Goal: Book appointment/travel/reservation

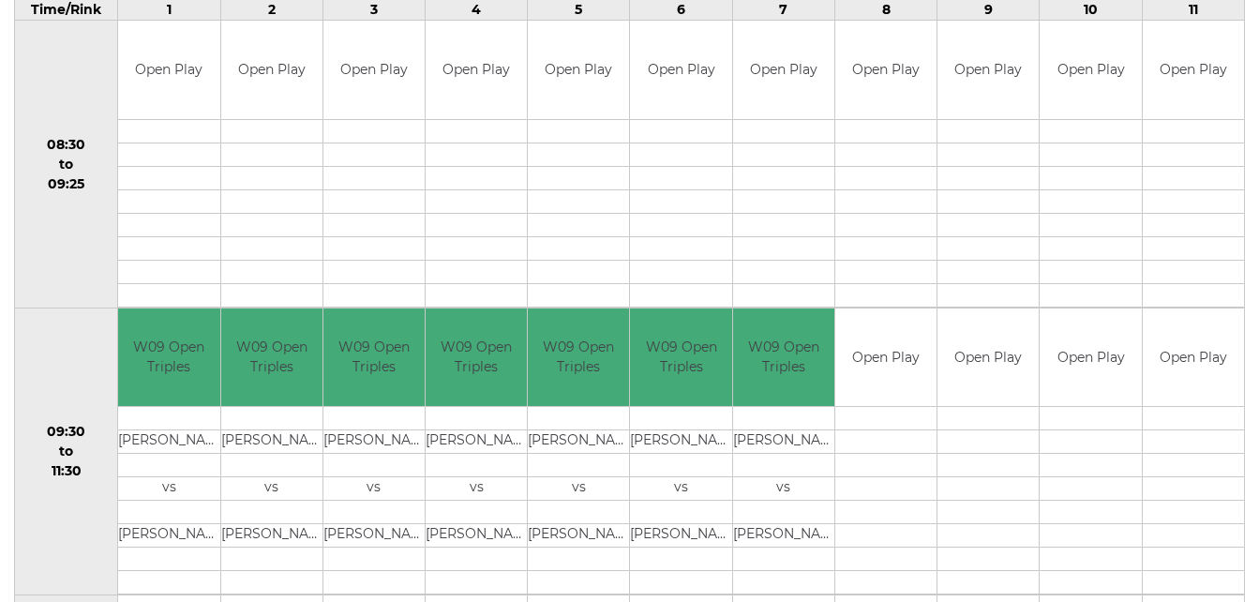
scroll to position [375, 0]
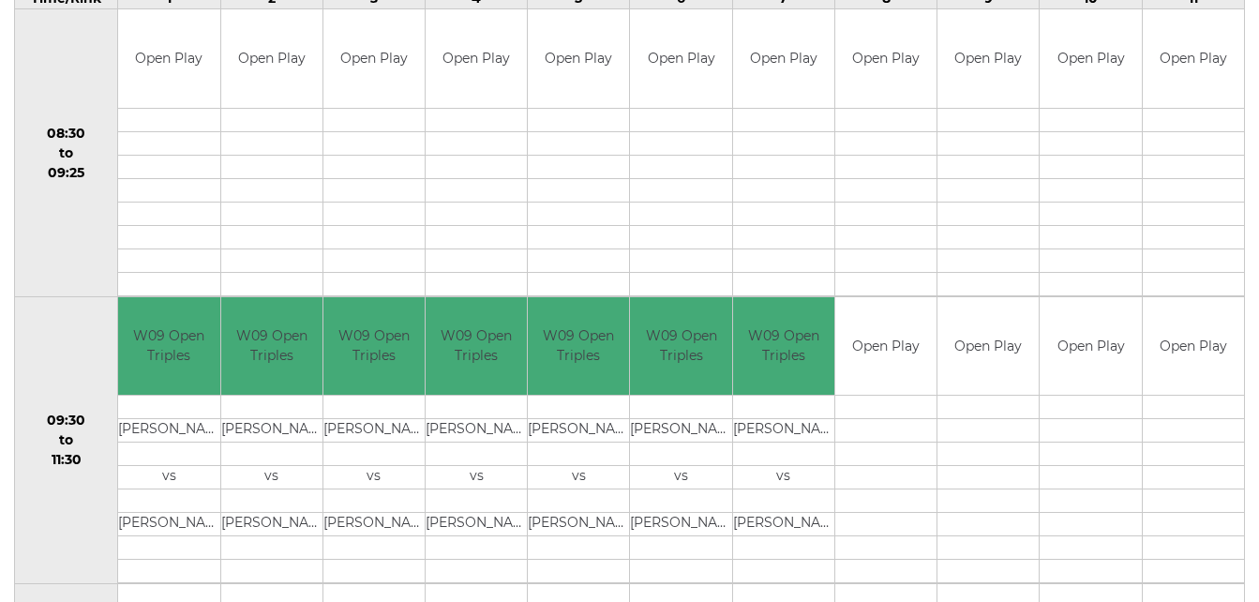
click at [55, 251] on td "08:30 to 09:25" at bounding box center [66, 153] width 103 height 288
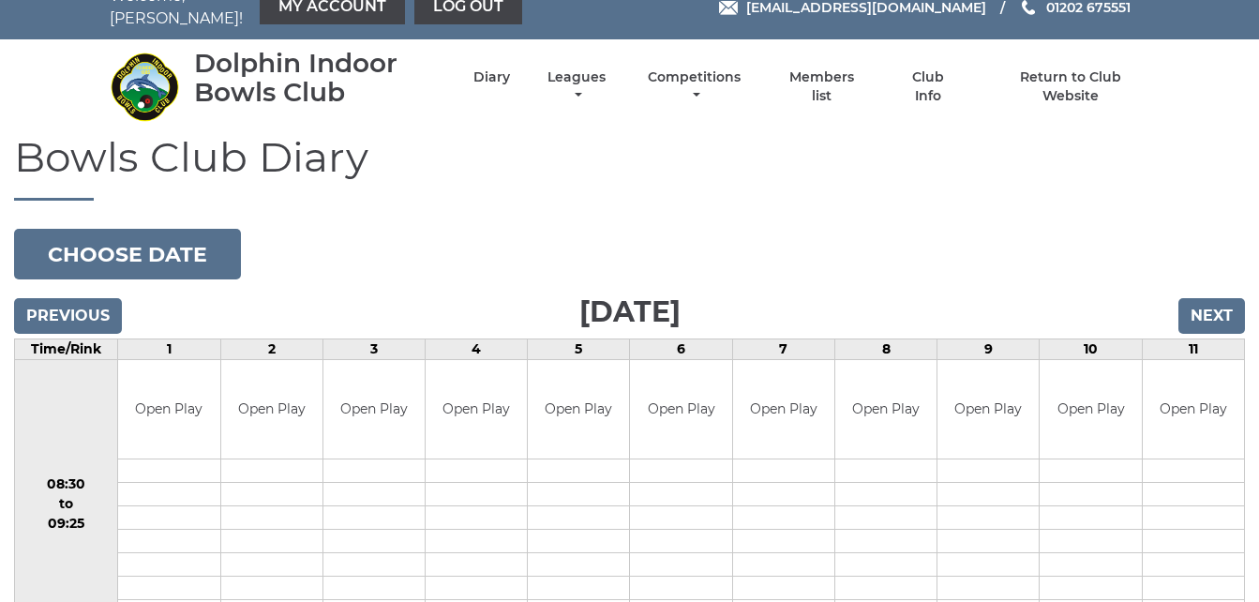
scroll to position [0, 0]
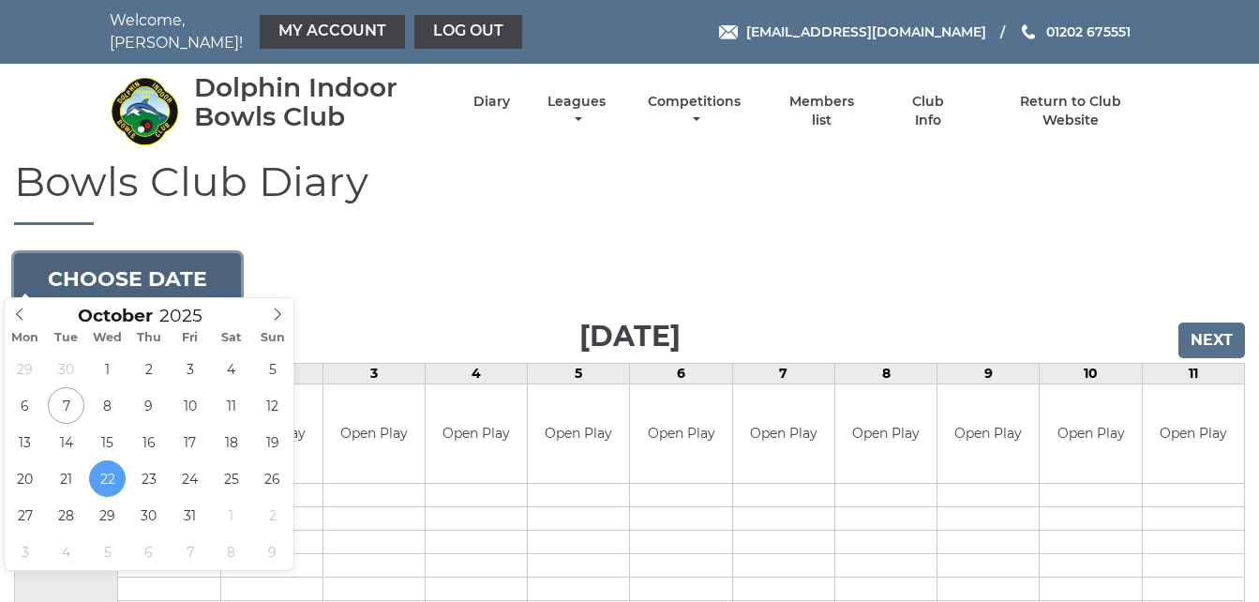
click at [227, 270] on button "Choose date" at bounding box center [127, 278] width 227 height 51
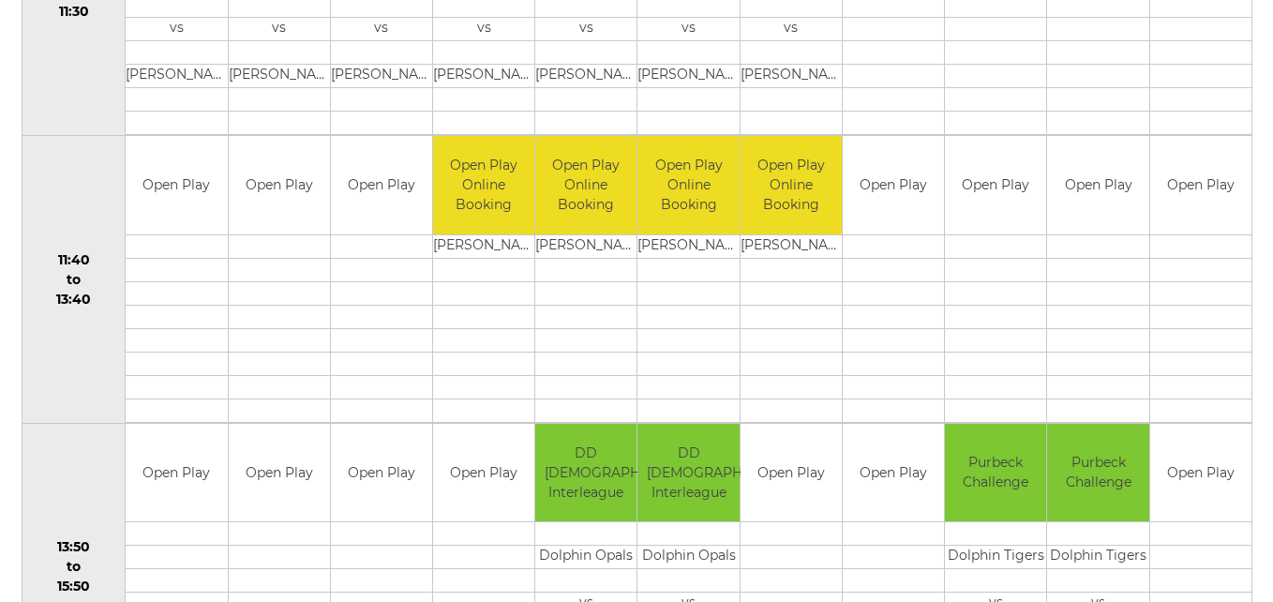
scroll to position [825, 0]
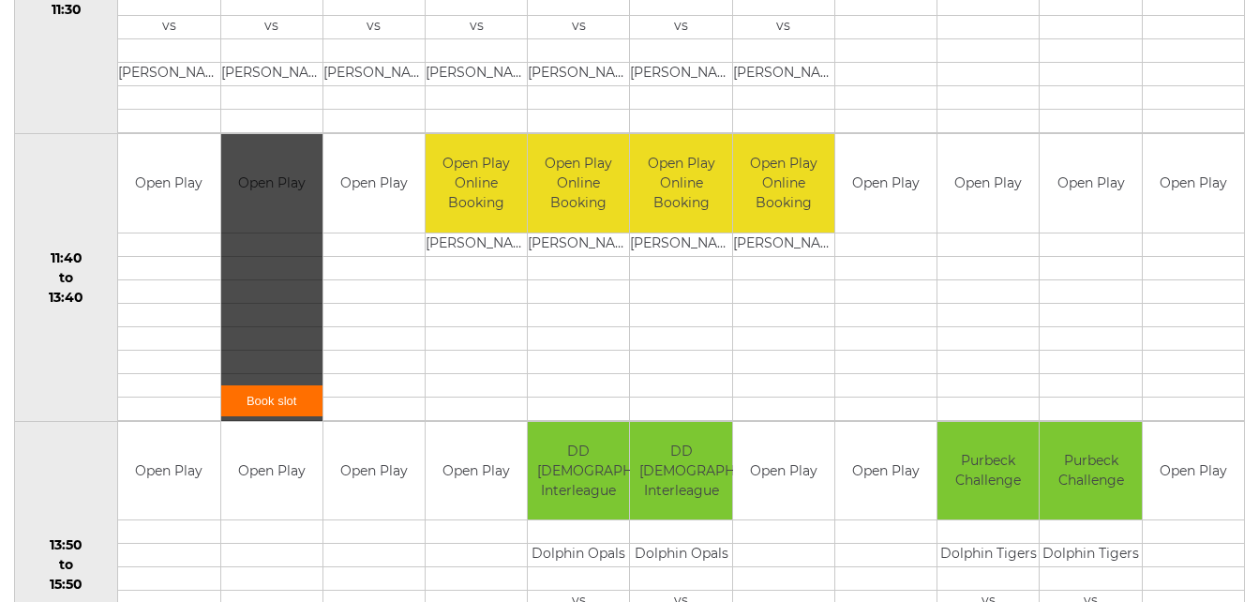
click at [252, 395] on link "Book slot" at bounding box center [271, 400] width 101 height 31
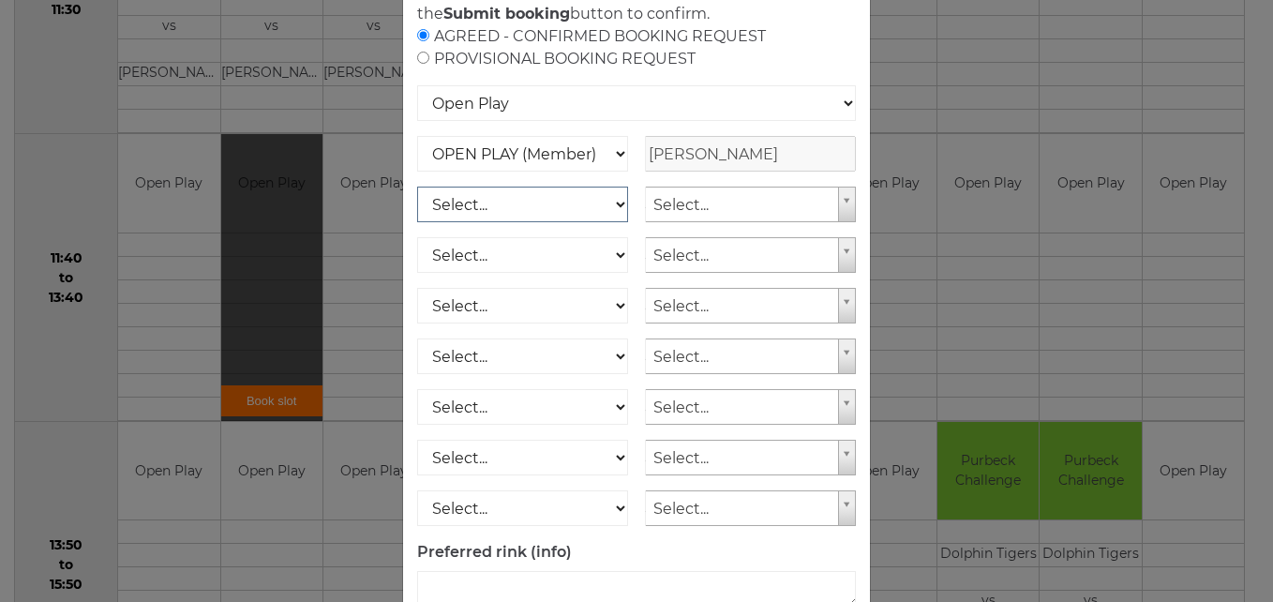
scroll to position [150, 0]
click at [606, 220] on select "Select... OPEN PLAY (Member) OPEN PLAY (Visitor) SPOONS (Member) SPOONS (Visito…" at bounding box center [522, 203] width 211 height 36
select select "1_12"
click at [417, 207] on select "Select... OPEN PLAY (Member) OPEN PLAY (Visitor) SPOONS (Member) SPOONS (Visito…" at bounding box center [522, 203] width 211 height 36
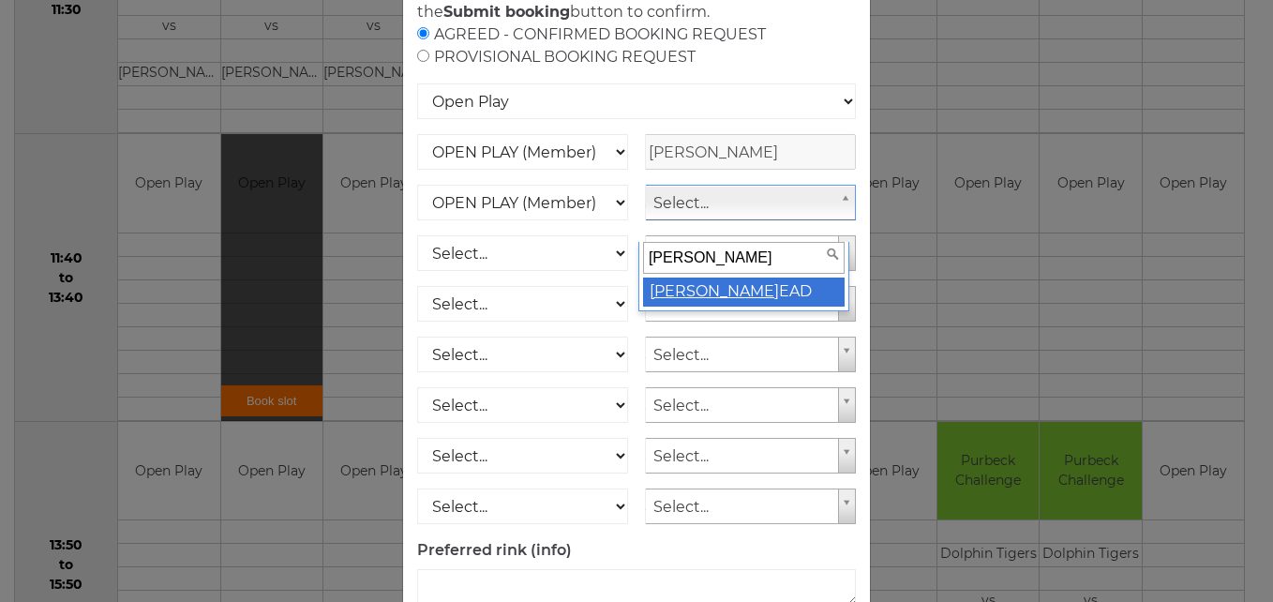
type input "mary h"
select select "1797"
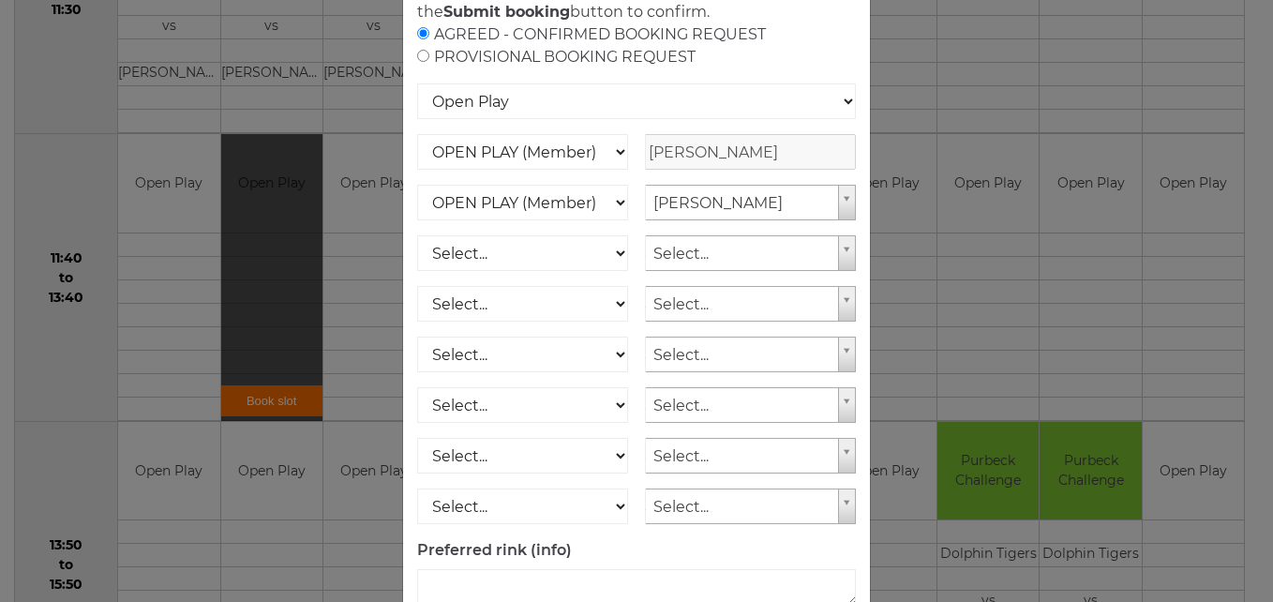
click at [791, 68] on div "AGREED - CONFIRMED BOOKING REQUEST PROVISIONAL BOOKING REQUEST" at bounding box center [636, 45] width 439 height 45
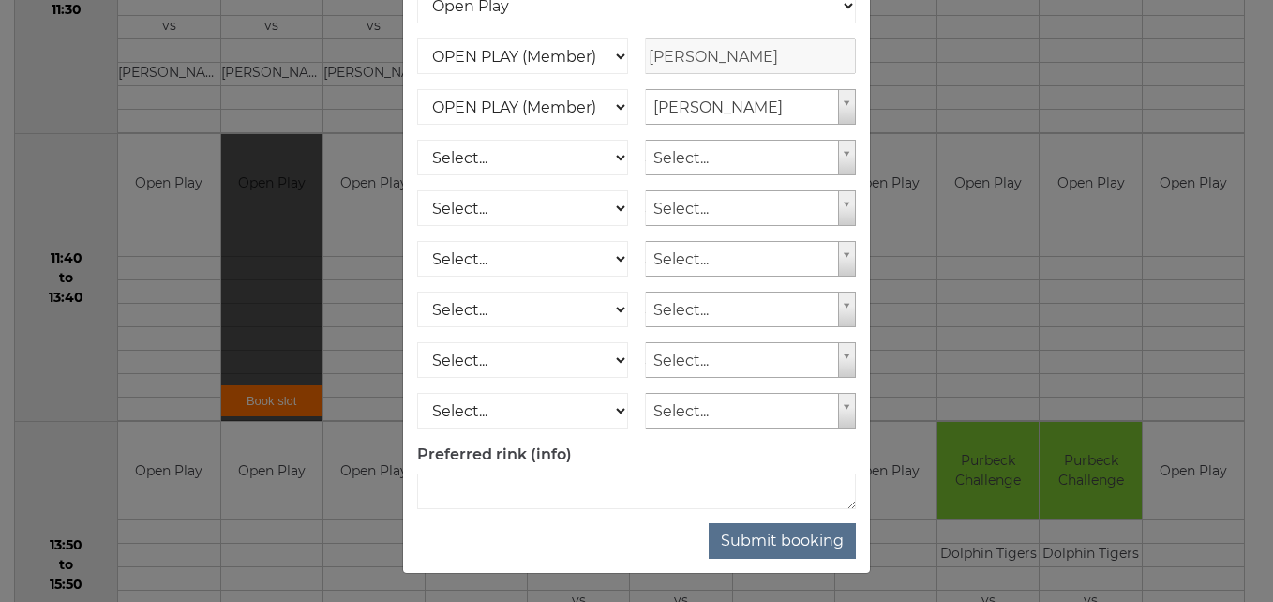
scroll to position [268, 0]
click at [774, 531] on button "Submit booking" at bounding box center [781, 541] width 147 height 36
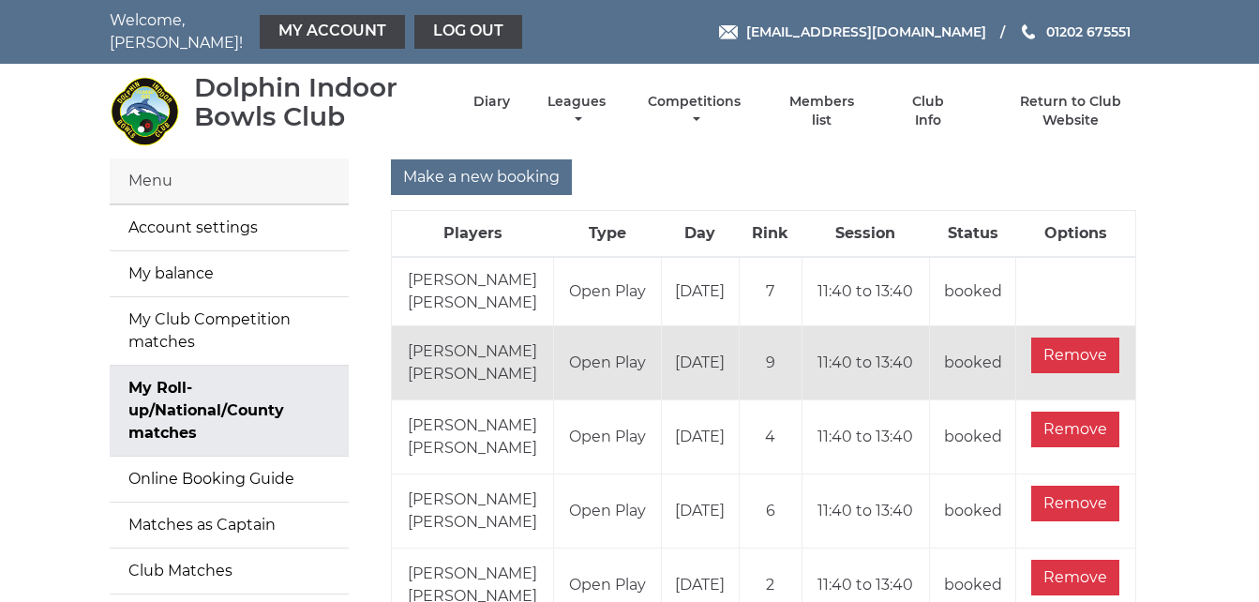
click at [935, 159] on div "Make a new booking" at bounding box center [763, 177] width 745 height 36
click at [449, 31] on link "Log out" at bounding box center [468, 32] width 108 height 34
